Goal: Information Seeking & Learning: Learn about a topic

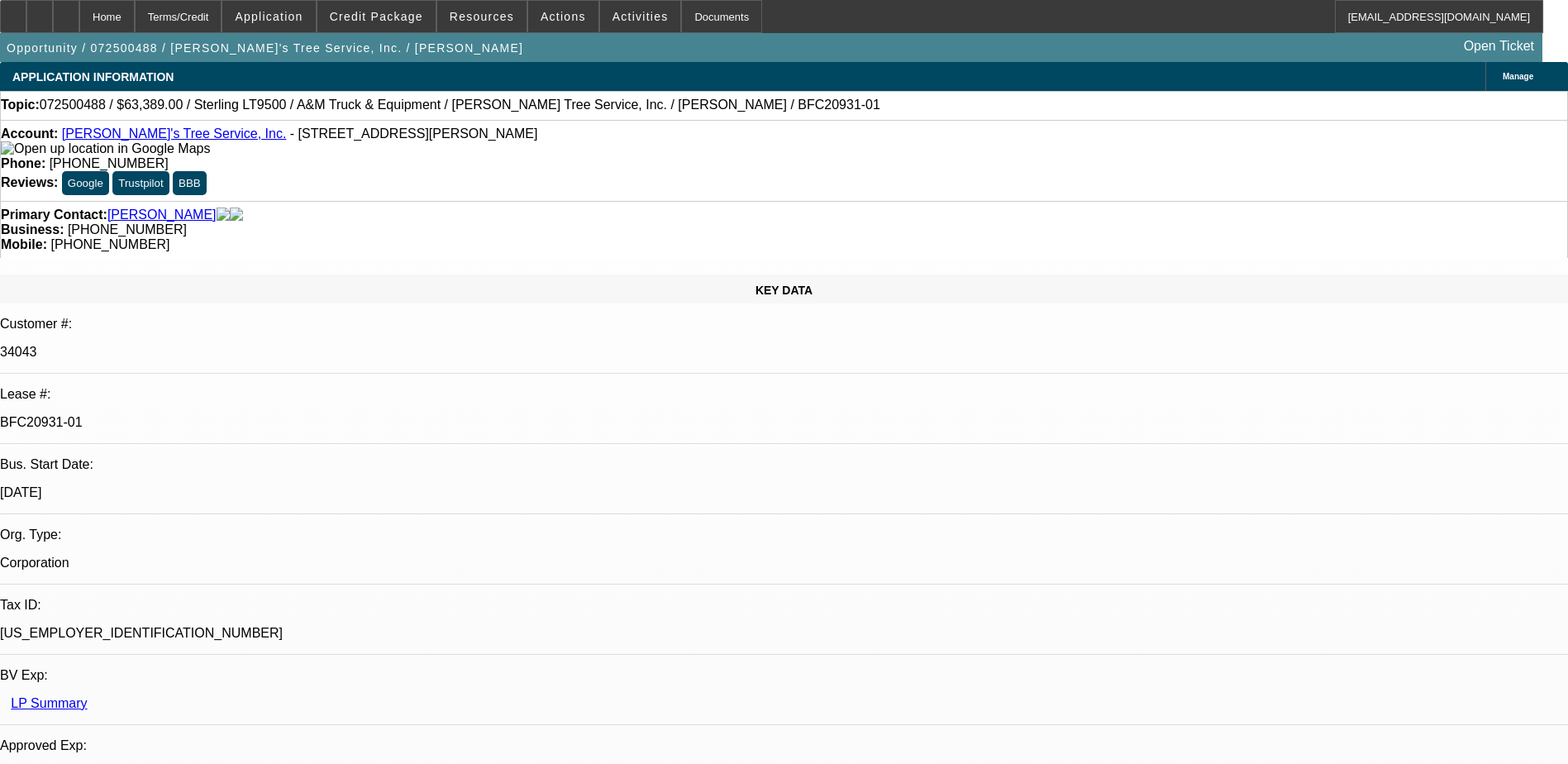
select select "0"
select select "2"
select select "0.1"
select select "0"
select select "2"
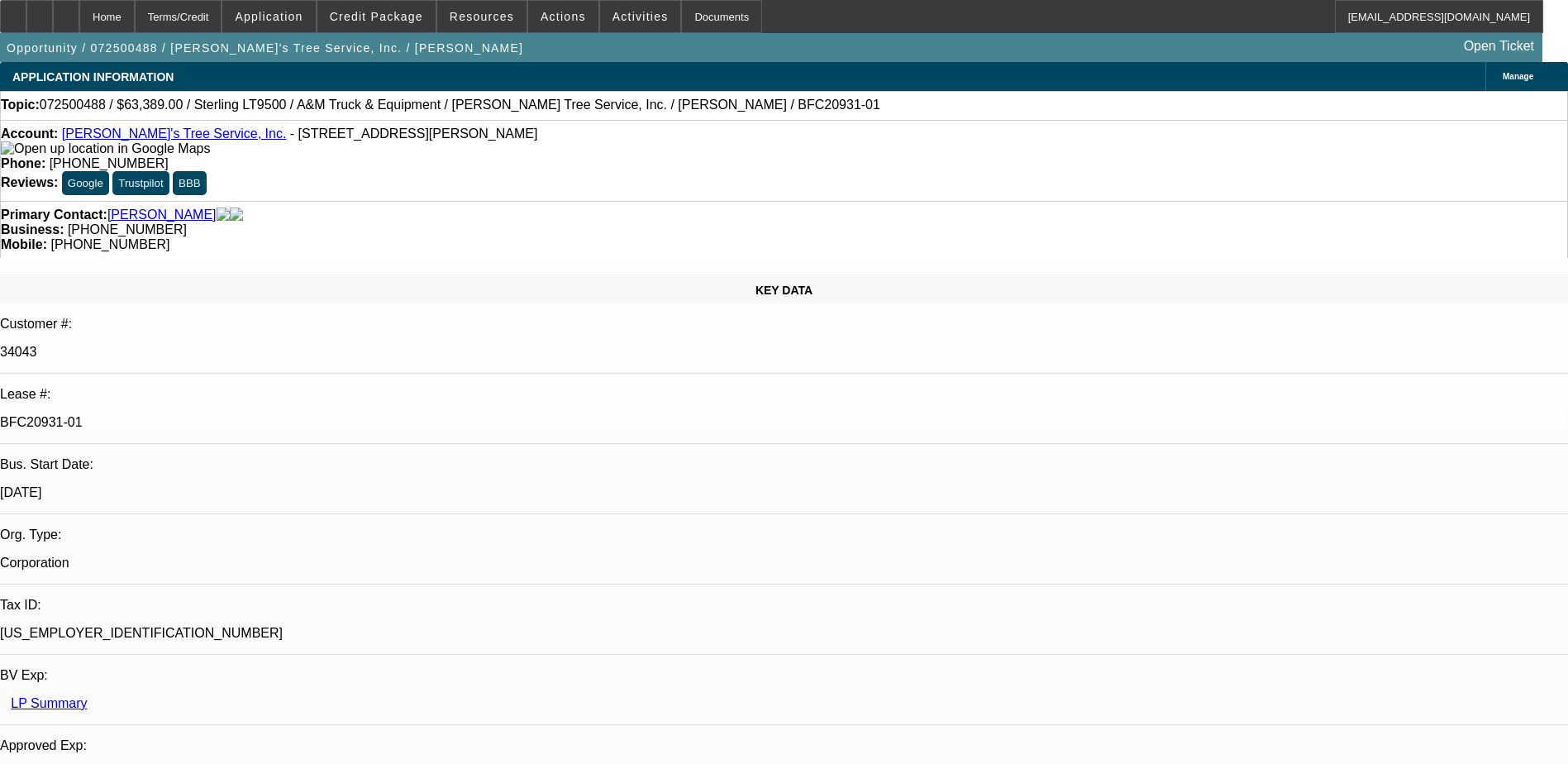
select select "0.1"
select select "0"
select select "2"
select select "0.1"
select select "0"
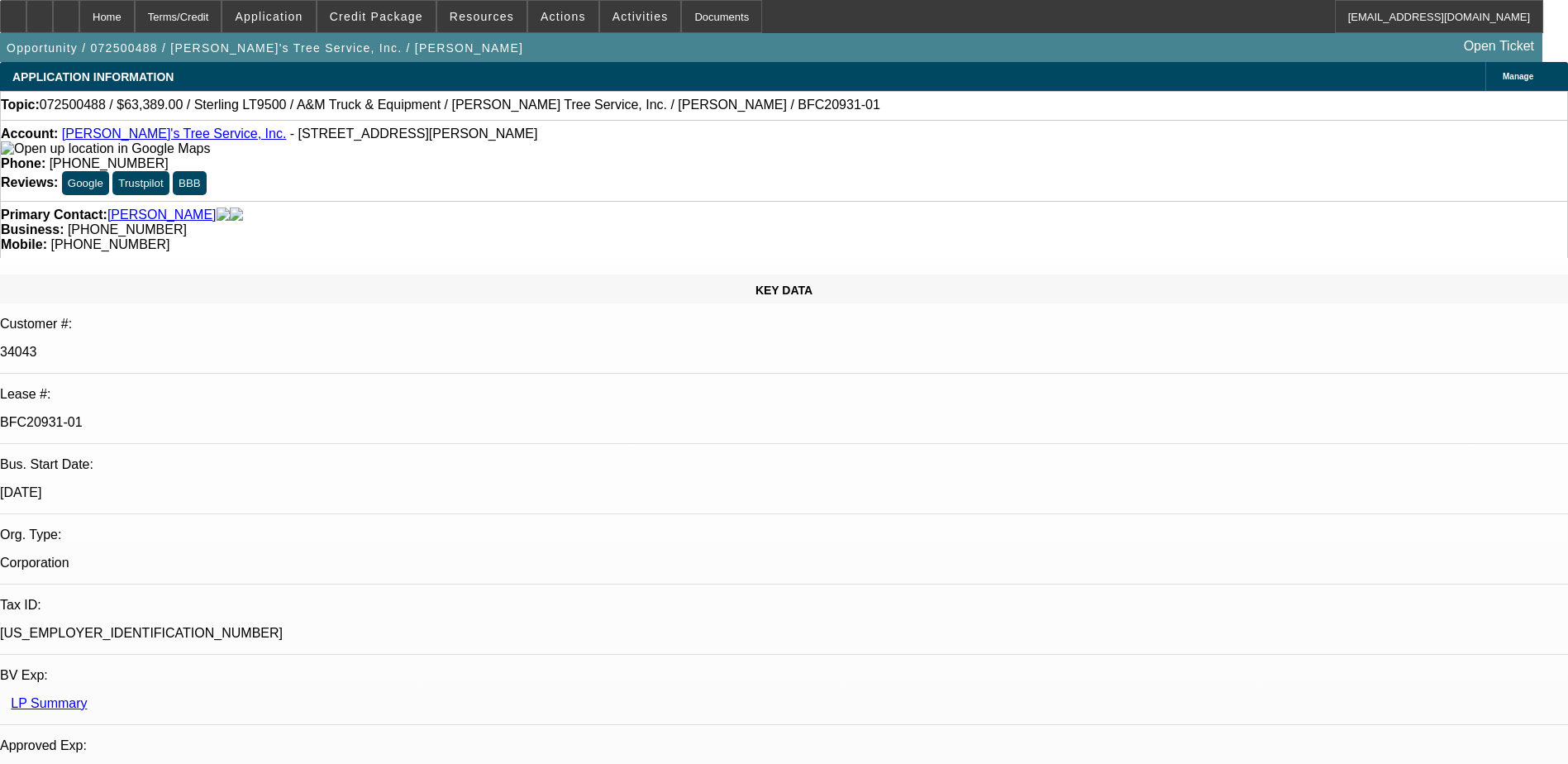
select select "2"
select select "0.1"
select select "1"
select select "2"
select select "4"
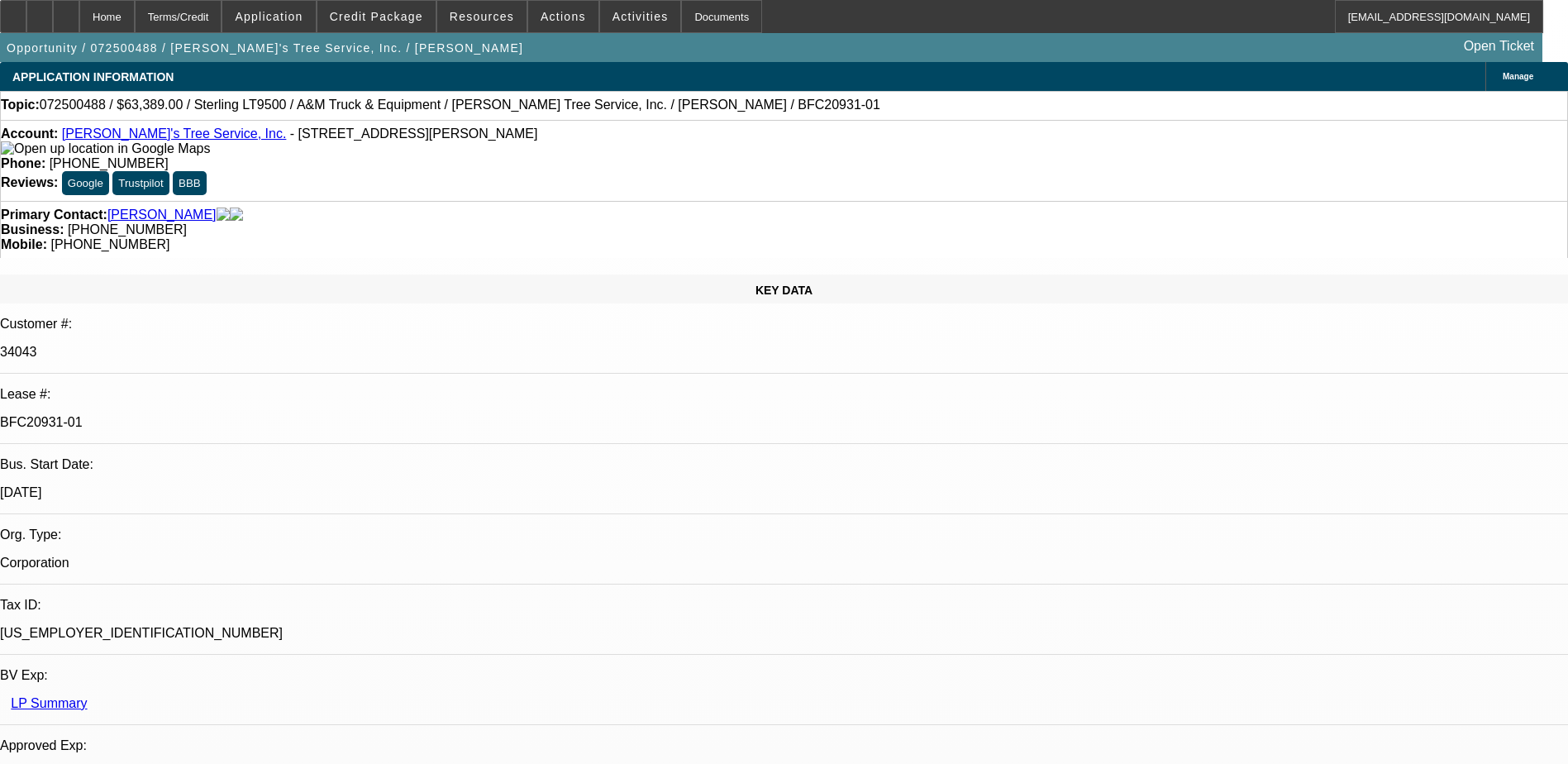
select select "1"
select select "2"
select select "4"
select select "1"
select select "2"
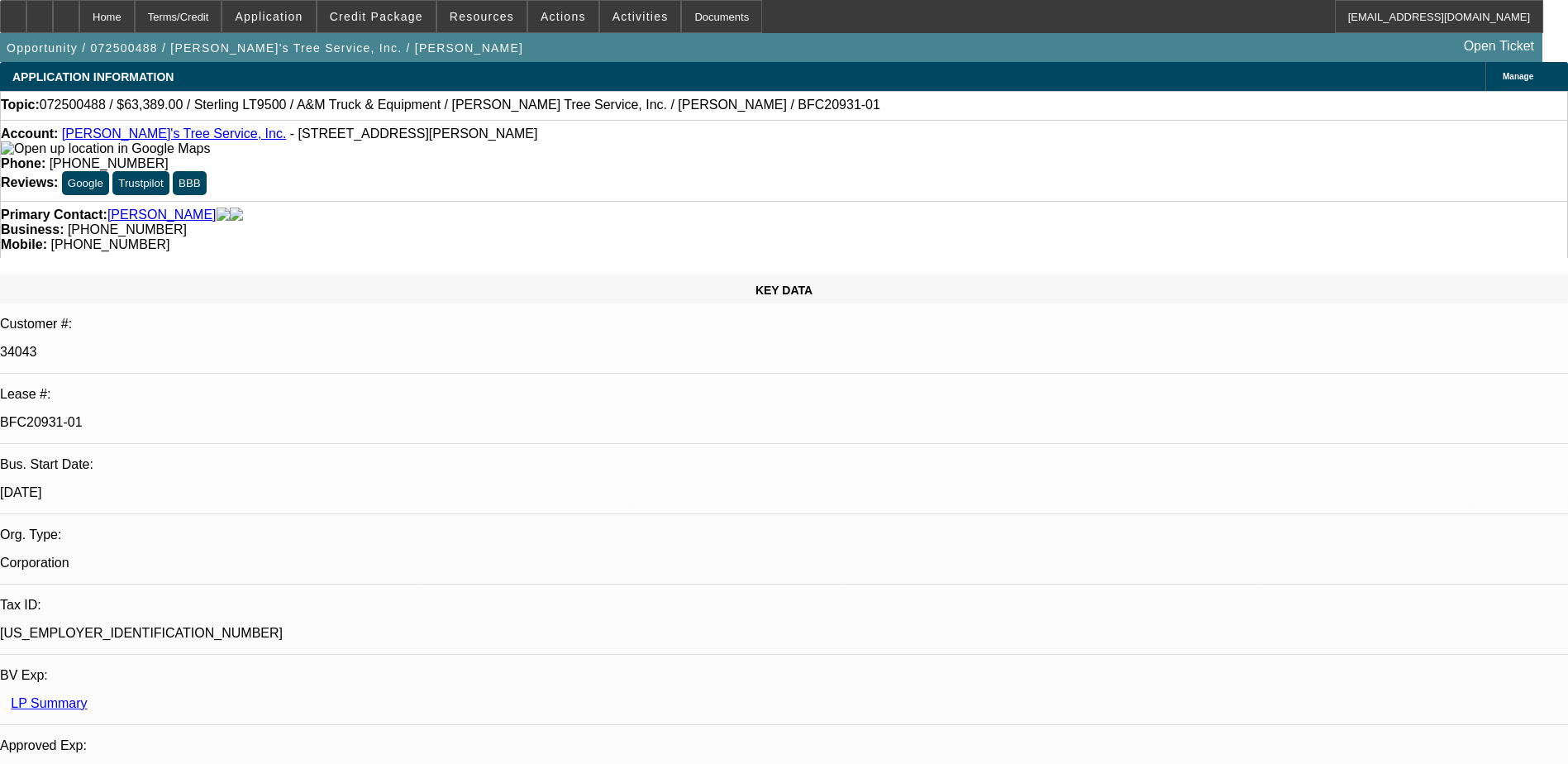
select select "4"
select select "1"
select select "2"
select select "4"
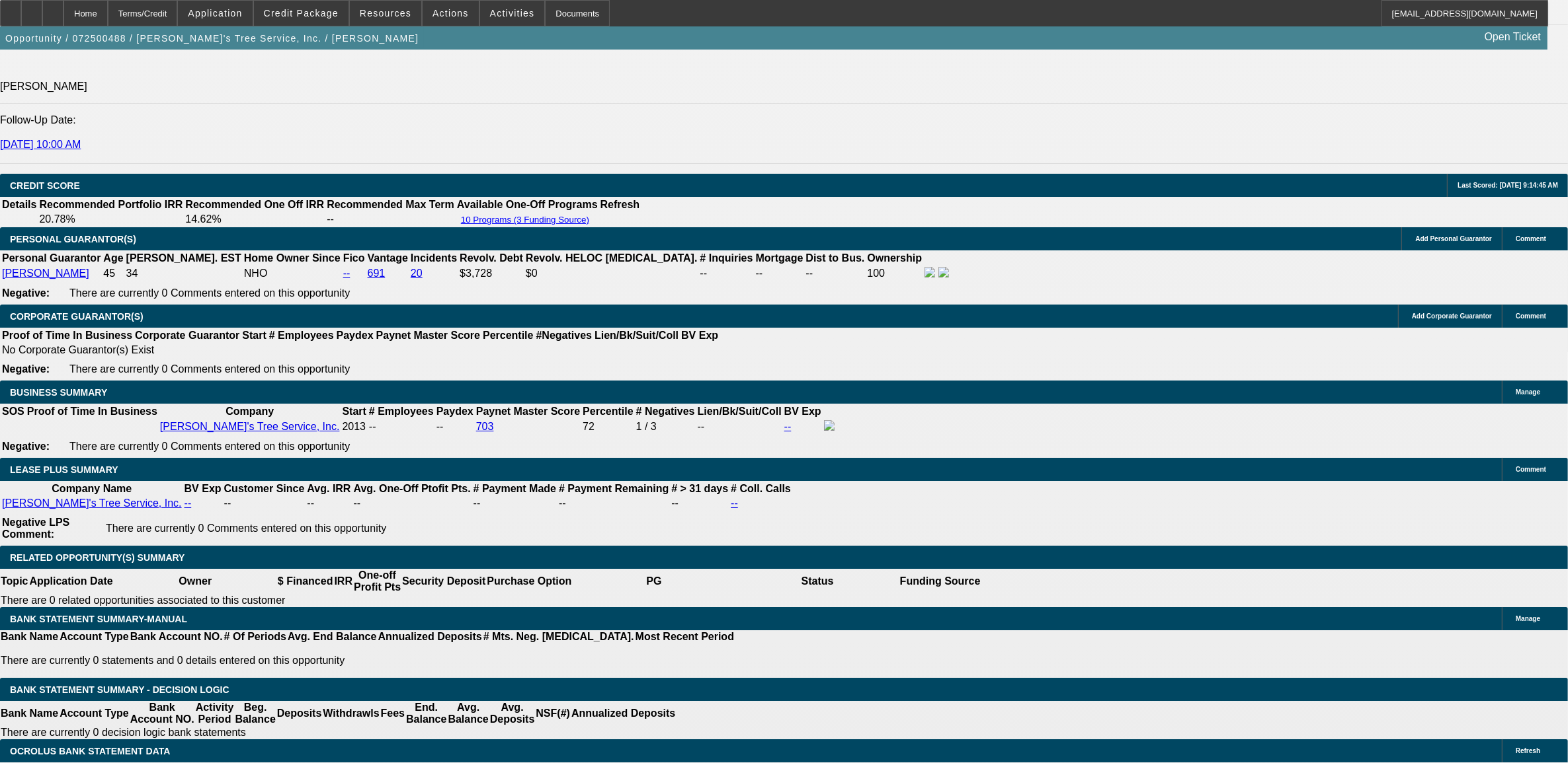
scroll to position [1900, 0]
